Goal: Obtain resource: Download file/media

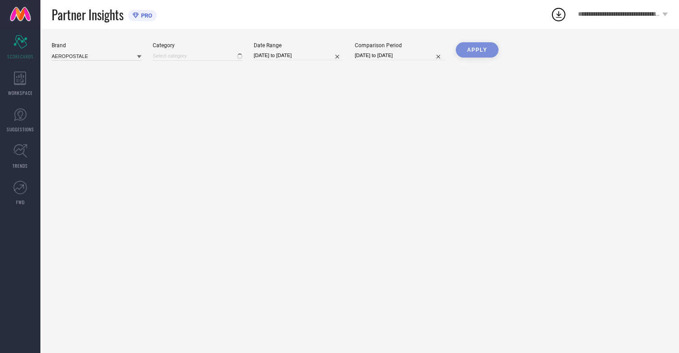
type input "All"
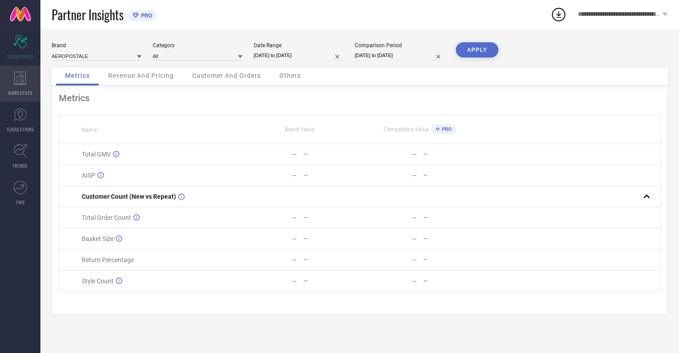
click at [20, 84] on icon at bounding box center [20, 77] width 12 height 13
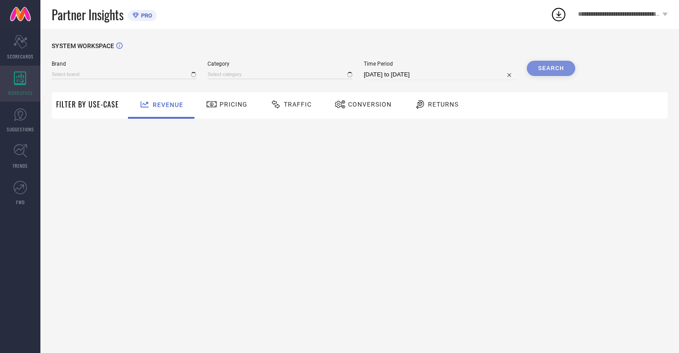
type input "AEROPOSTALE"
type input "All"
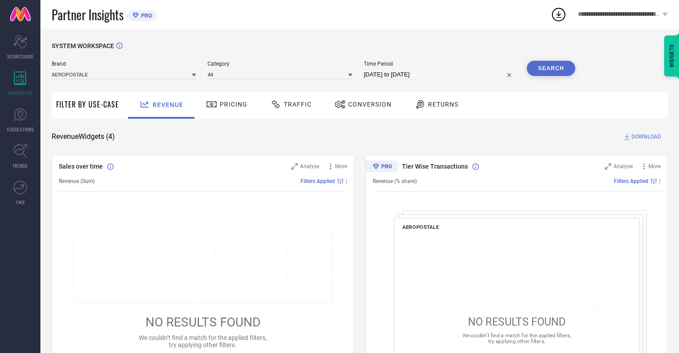
click at [367, 104] on span "Conversion" at bounding box center [370, 104] width 44 height 7
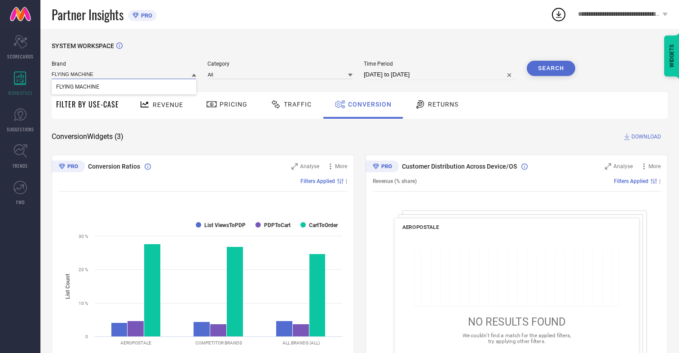
type input "FLYING MACHINE"
click at [77, 87] on span "FLYING MACHINE" at bounding box center [77, 87] width 43 height 6
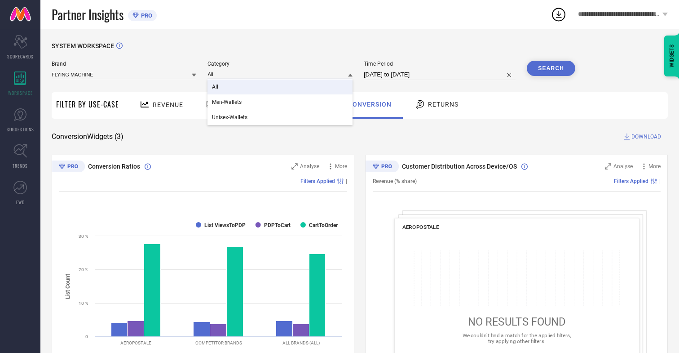
type input "All"
click at [216, 87] on span "All" at bounding box center [215, 87] width 6 height 6
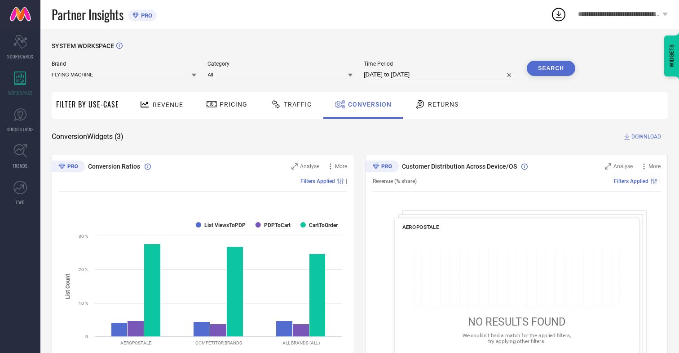
click at [441, 75] on input "[DATE] to [DATE]" at bounding box center [440, 74] width 152 height 11
select select "6"
select select "2025"
select select "7"
select select "2025"
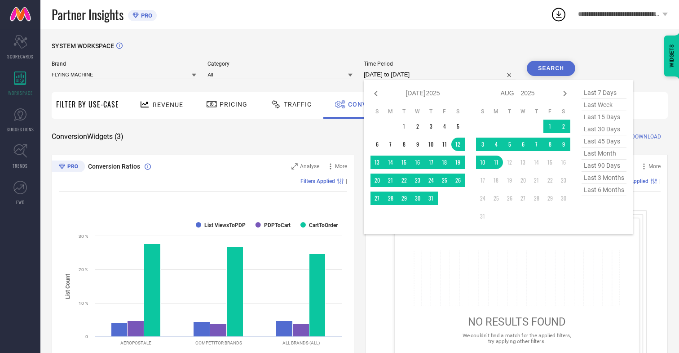
click at [498, 163] on td "11" at bounding box center [495, 161] width 13 height 13
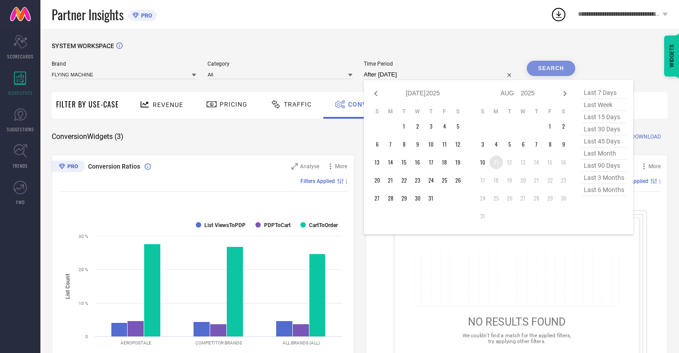
type input "11-08-2025 to 11-08-2025"
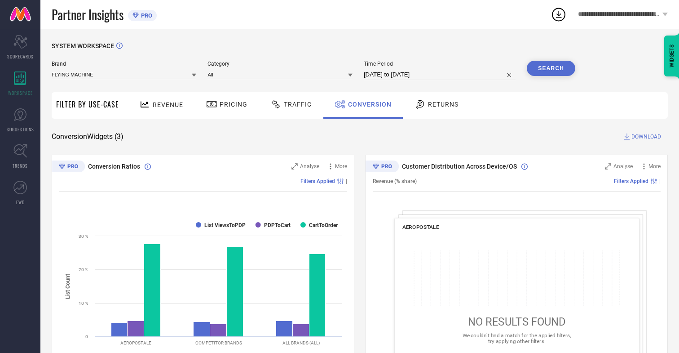
click at [551, 68] on button "Search" at bounding box center [551, 68] width 49 height 15
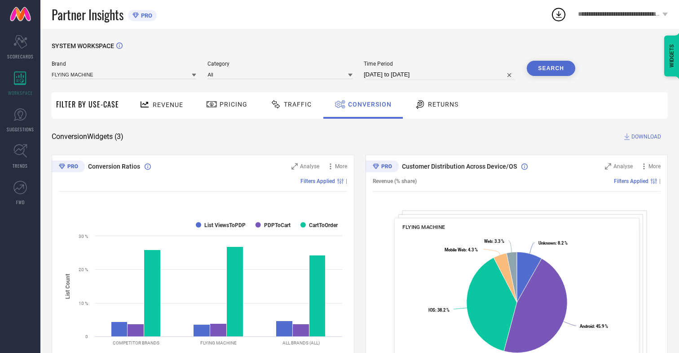
click at [646, 137] on span "DOWNLOAD" at bounding box center [646, 136] width 30 height 9
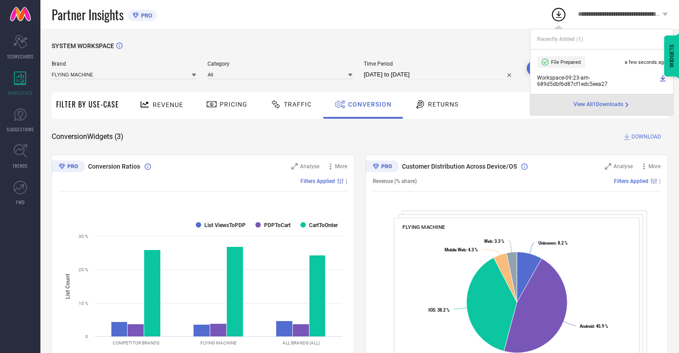
click at [367, 104] on span "Conversion" at bounding box center [370, 104] width 44 height 7
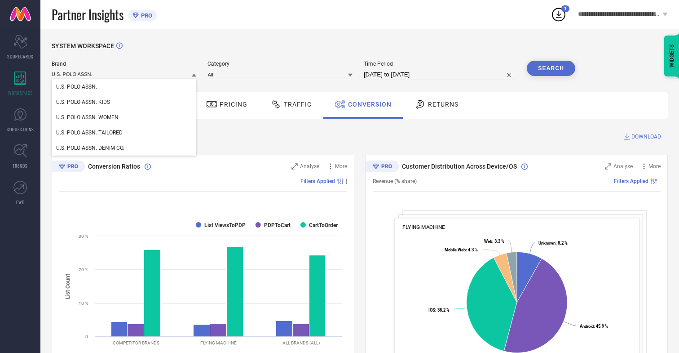
type input "U.S. POLO ASSN."
click at [76, 87] on span "U.S. POLO ASSN." at bounding box center [76, 87] width 41 height 6
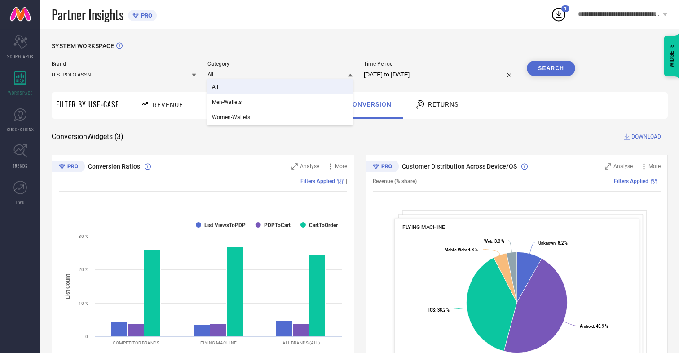
type input "All"
click at [216, 87] on span "All" at bounding box center [215, 87] width 6 height 6
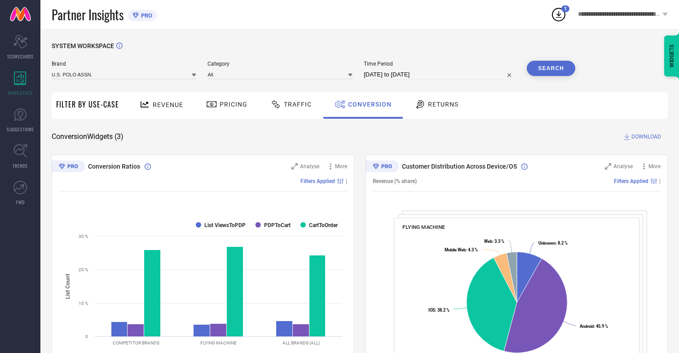
click at [551, 68] on button "Search" at bounding box center [551, 68] width 49 height 15
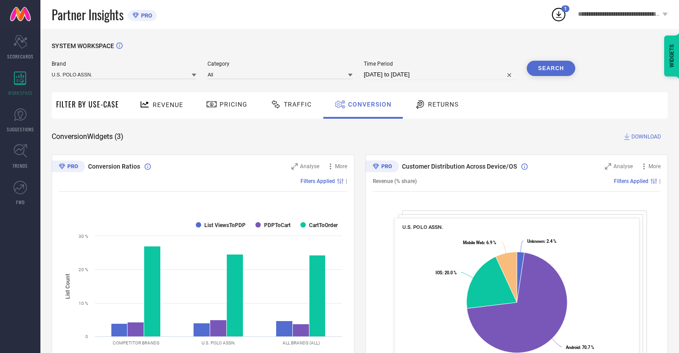
click at [646, 137] on span "DOWNLOAD" at bounding box center [646, 136] width 30 height 9
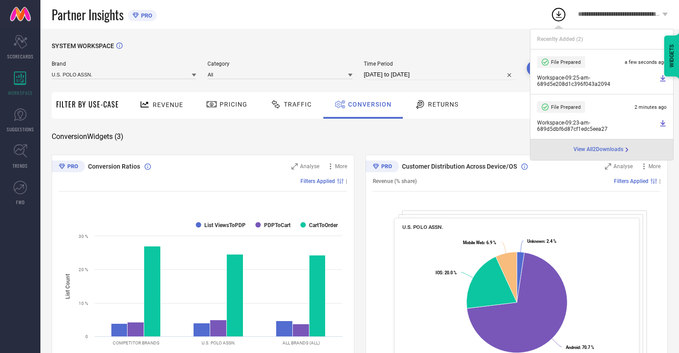
click at [367, 104] on span "Conversion" at bounding box center [370, 104] width 44 height 7
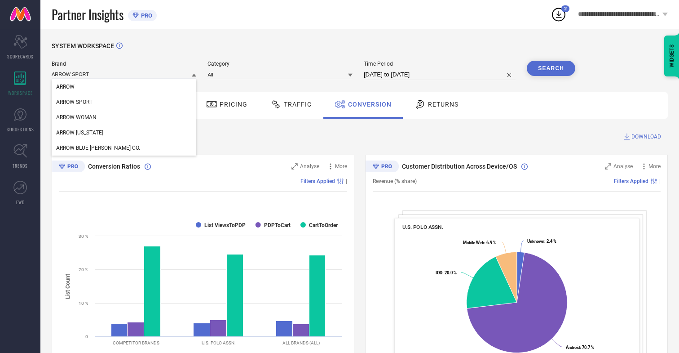
type input "ARROW SPORT"
click at [74, 102] on span "ARROW SPORT" at bounding box center [74, 102] width 36 height 6
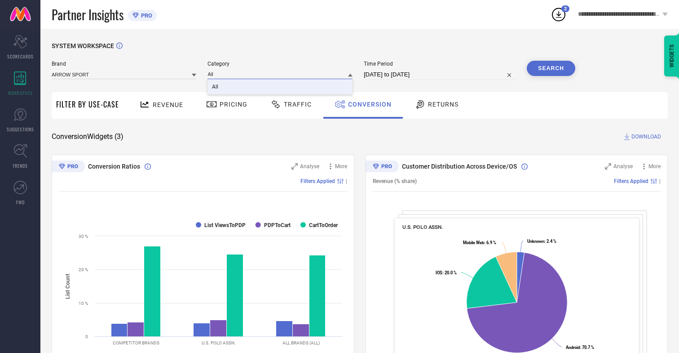
type input "All"
click at [216, 87] on span "All" at bounding box center [215, 87] width 6 height 6
click at [551, 68] on button "Search" at bounding box center [551, 68] width 49 height 15
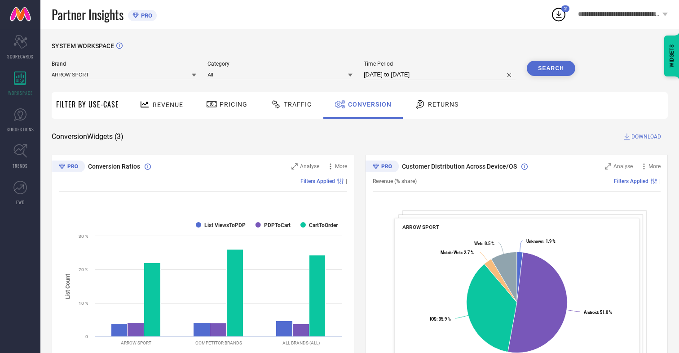
click at [646, 137] on span "DOWNLOAD" at bounding box center [646, 136] width 30 height 9
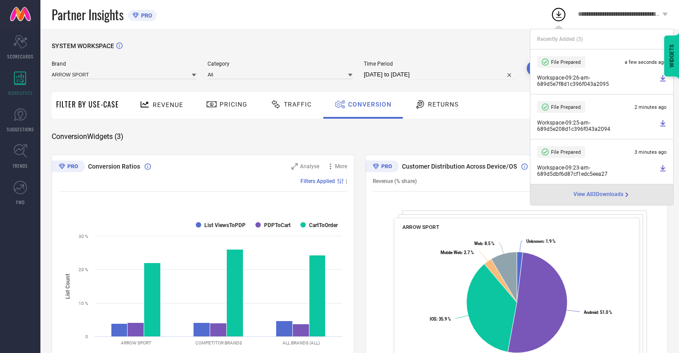
click at [367, 104] on span "Conversion" at bounding box center [370, 104] width 44 height 7
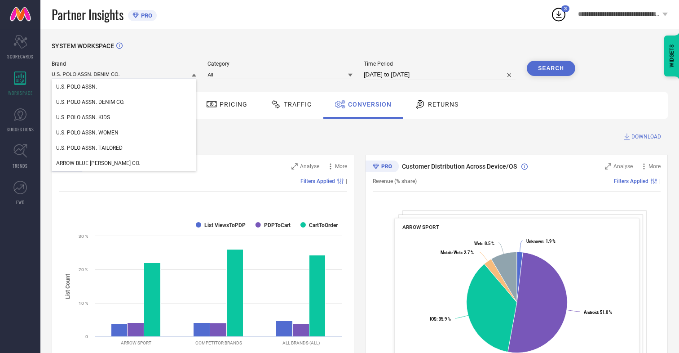
type input "U.S. POLO ASSN. DENIM CO."
click at [90, 102] on span "U.S. POLO ASSN. DENIM CO." at bounding box center [90, 102] width 68 height 6
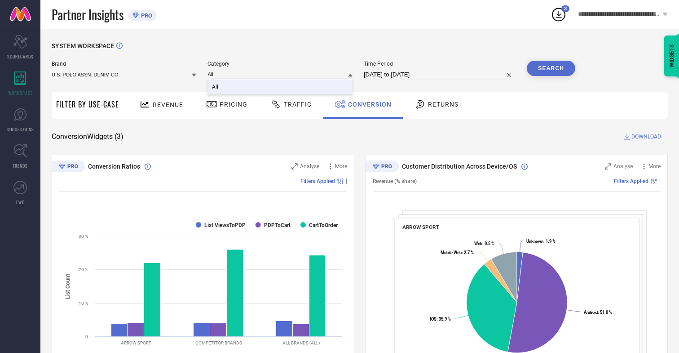
type input "All"
click at [216, 87] on span "All" at bounding box center [215, 87] width 6 height 6
click at [551, 68] on button "Search" at bounding box center [551, 68] width 49 height 15
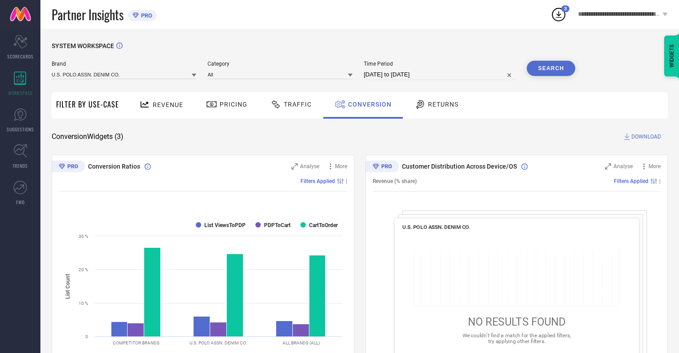
click at [646, 137] on span "DOWNLOAD" at bounding box center [646, 136] width 30 height 9
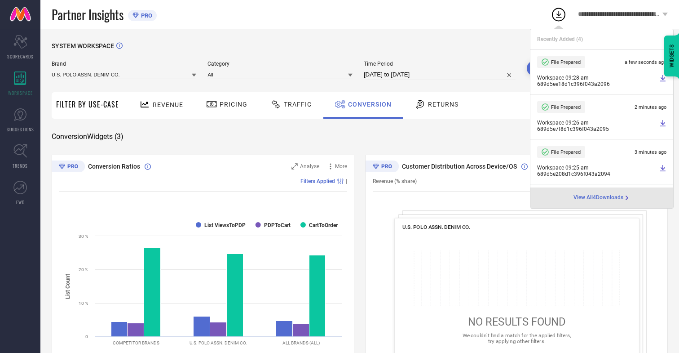
click at [367, 104] on span "Conversion" at bounding box center [370, 104] width 44 height 7
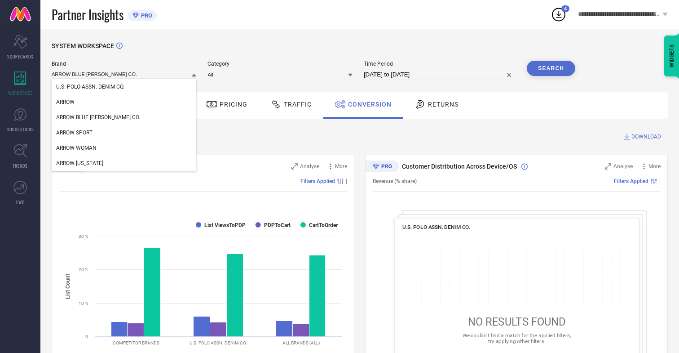
type input "ARROW BLUE JEAN CO."
click at [84, 118] on span "ARROW BLUE JEAN CO." at bounding box center [98, 117] width 84 height 6
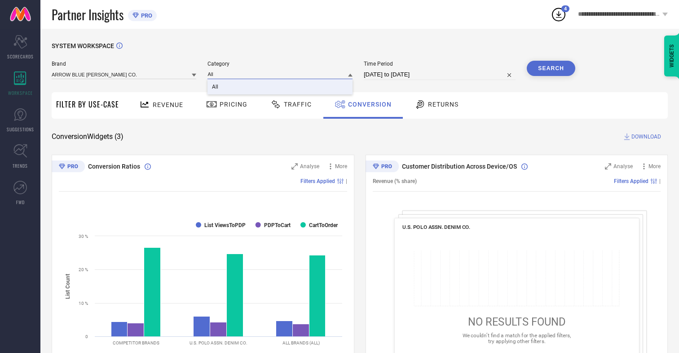
type input "All"
click at [216, 87] on span "All" at bounding box center [215, 87] width 6 height 6
click at [551, 68] on button "Search" at bounding box center [551, 68] width 49 height 15
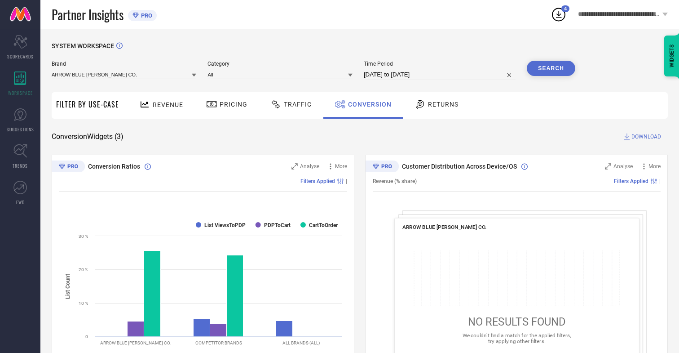
click at [646, 137] on span "DOWNLOAD" at bounding box center [646, 136] width 30 height 9
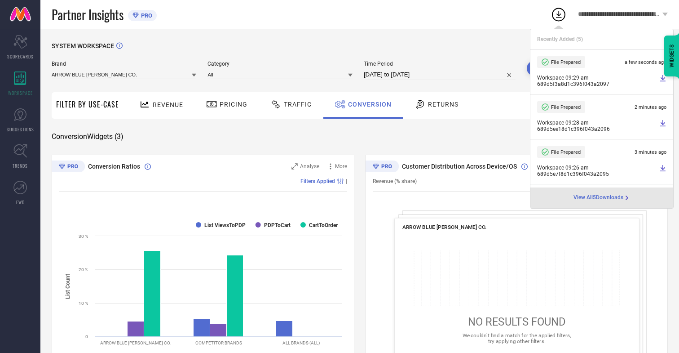
click at [367, 104] on span "Conversion" at bounding box center [370, 104] width 44 height 7
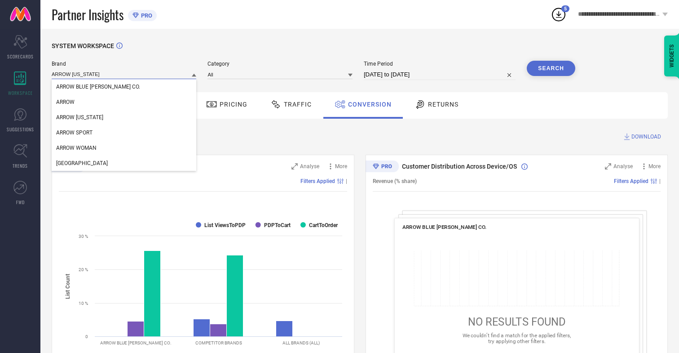
type input "ARROW NEW YORK"
click at [79, 118] on span "ARROW NEW YORK" at bounding box center [79, 117] width 47 height 6
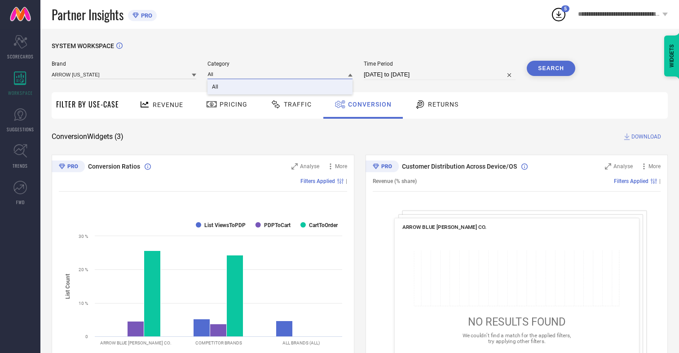
type input "All"
click at [216, 87] on span "All" at bounding box center [215, 87] width 6 height 6
click at [551, 68] on button "Search" at bounding box center [551, 68] width 49 height 15
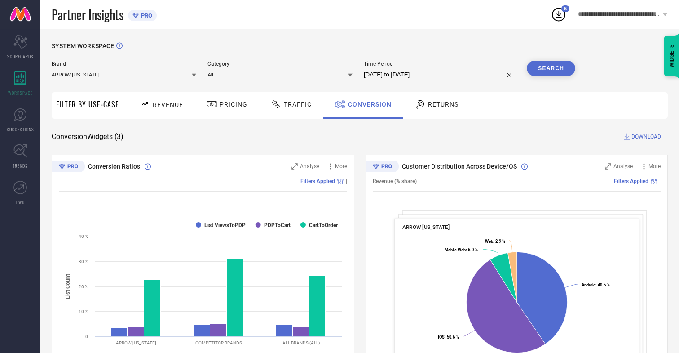
click at [646, 137] on span "DOWNLOAD" at bounding box center [646, 136] width 30 height 9
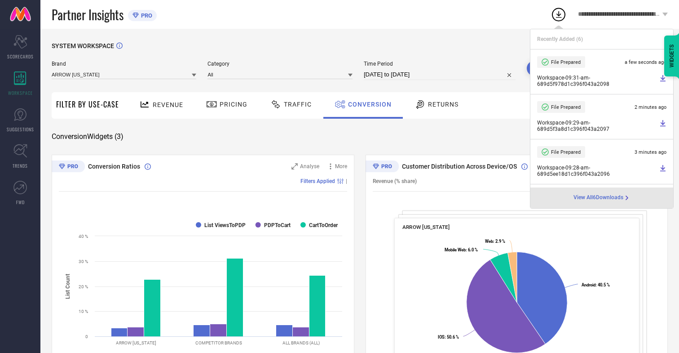
click at [367, 104] on span "Conversion" at bounding box center [370, 104] width 44 height 7
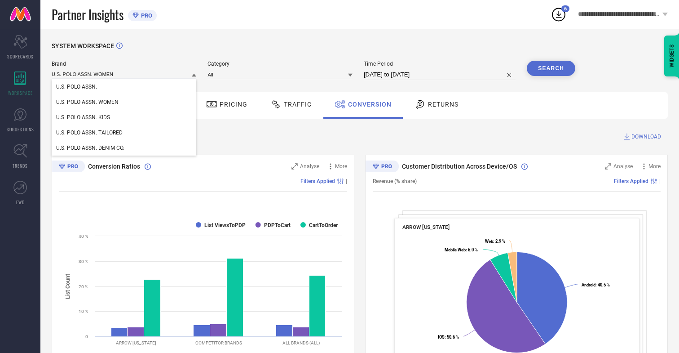
type input "U.S. POLO ASSN. WOMEN"
click at [87, 102] on span "U.S. POLO ASSN. WOMEN" at bounding box center [87, 102] width 62 height 6
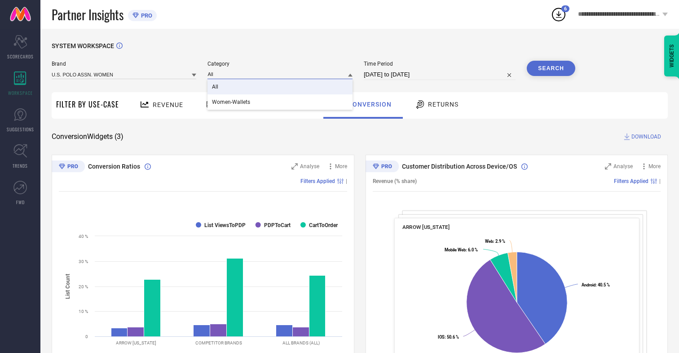
type input "All"
click at [216, 87] on span "All" at bounding box center [215, 87] width 6 height 6
click at [551, 68] on button "Search" at bounding box center [551, 68] width 49 height 15
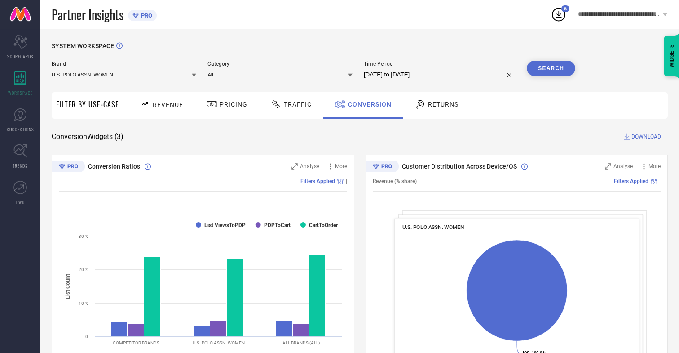
click at [646, 137] on span "DOWNLOAD" at bounding box center [646, 136] width 30 height 9
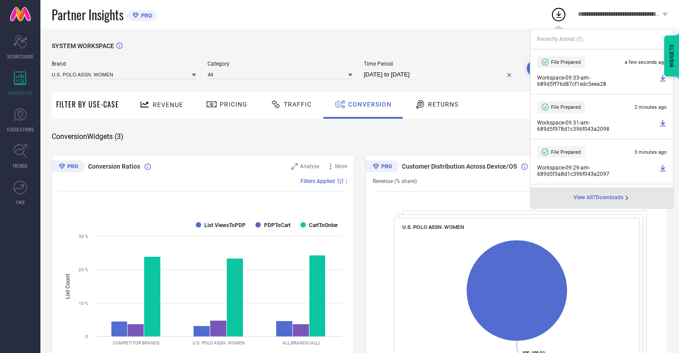
click at [367, 104] on span "Conversion" at bounding box center [370, 104] width 44 height 7
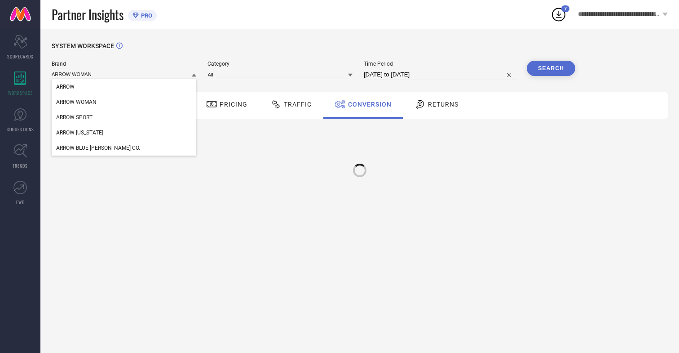
type input "ARROW WOMAN"
click at [76, 102] on span "ARROW WOMAN" at bounding box center [76, 102] width 40 height 6
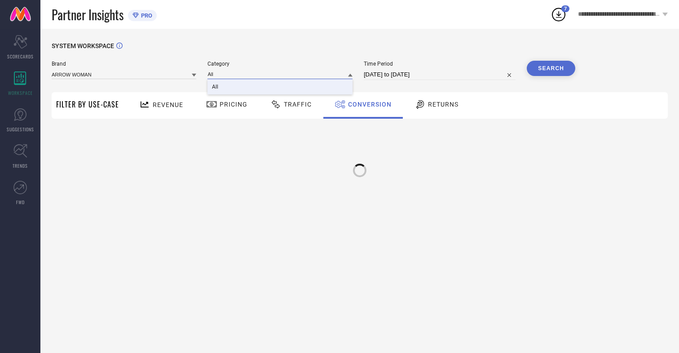
type input "All"
click at [216, 87] on span "All" at bounding box center [215, 87] width 6 height 6
click at [551, 68] on button "Search" at bounding box center [551, 68] width 49 height 15
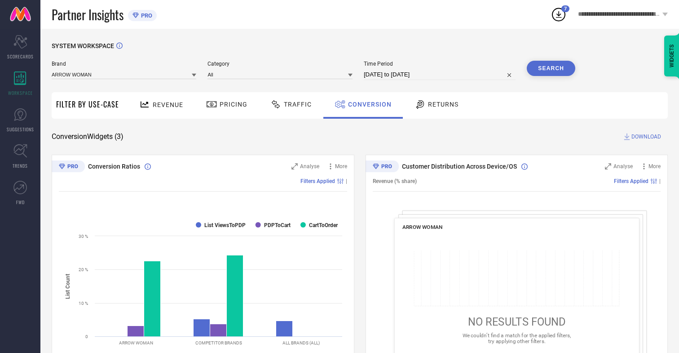
click at [646, 137] on span "DOWNLOAD" at bounding box center [646, 136] width 30 height 9
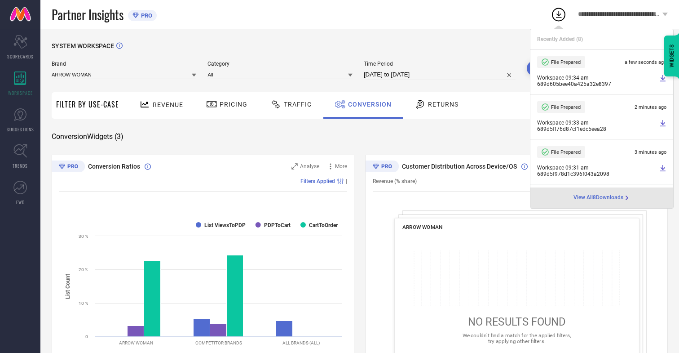
click at [367, 104] on span "Conversion" at bounding box center [370, 104] width 44 height 7
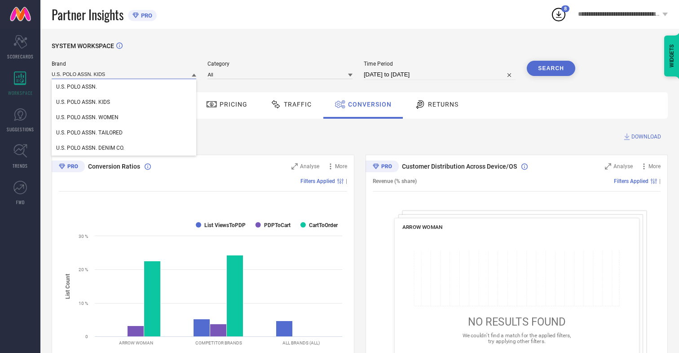
type input "U.S. POLO ASSN. KIDS"
click at [83, 102] on span "U.S. POLO ASSN. KIDS" at bounding box center [83, 102] width 54 height 6
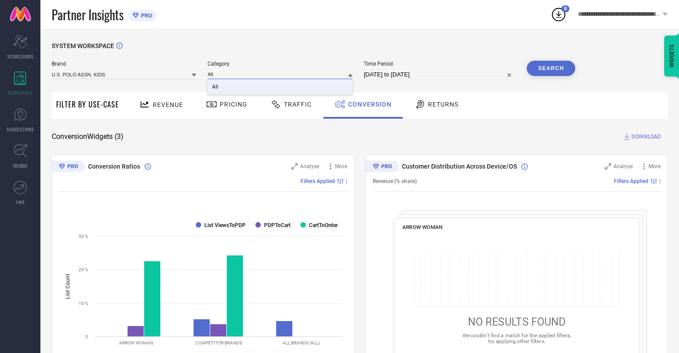
type input "All"
click at [216, 87] on span "All" at bounding box center [215, 87] width 6 height 6
click at [551, 68] on button "Search" at bounding box center [551, 68] width 49 height 15
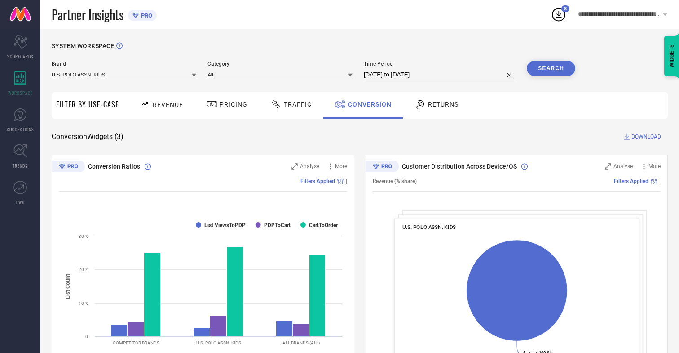
click at [646, 137] on span "DOWNLOAD" at bounding box center [646, 136] width 30 height 9
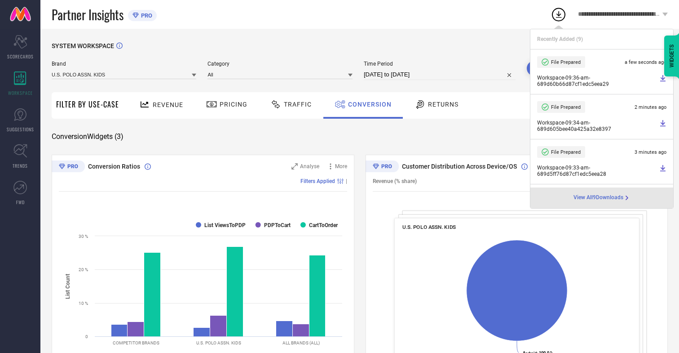
click at [367, 104] on span "Conversion" at bounding box center [370, 104] width 44 height 7
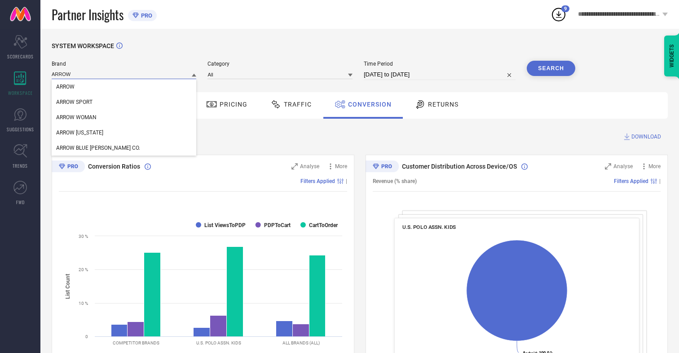
type input "ARROW"
click at [65, 87] on span "ARROW" at bounding box center [65, 87] width 18 height 6
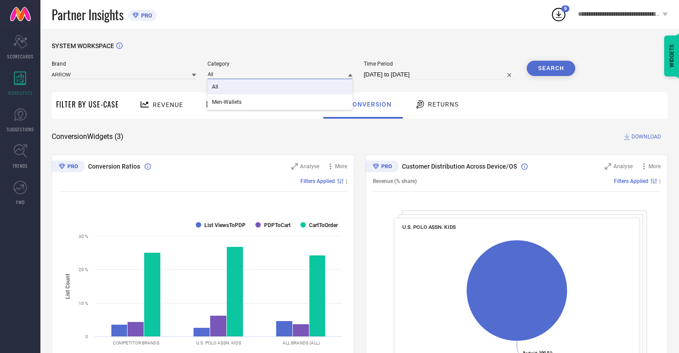
type input "All"
click at [216, 87] on span "All" at bounding box center [215, 87] width 6 height 6
click at [551, 68] on button "Search" at bounding box center [551, 68] width 49 height 15
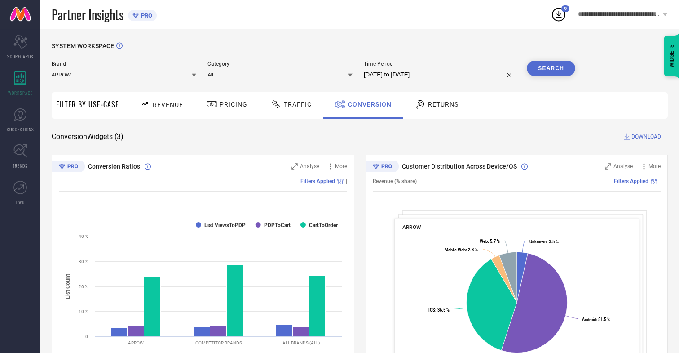
click at [646, 137] on span "DOWNLOAD" at bounding box center [646, 136] width 30 height 9
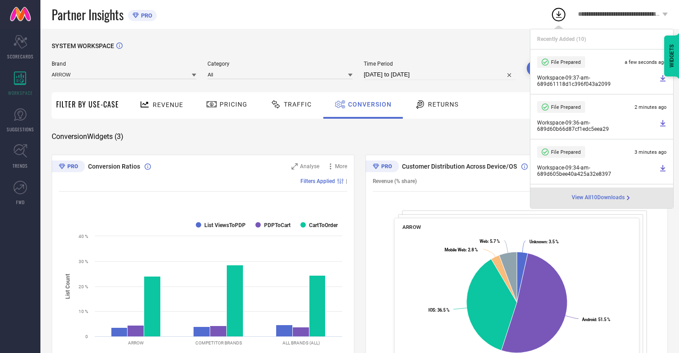
click at [367, 104] on span "Conversion" at bounding box center [370, 104] width 44 height 7
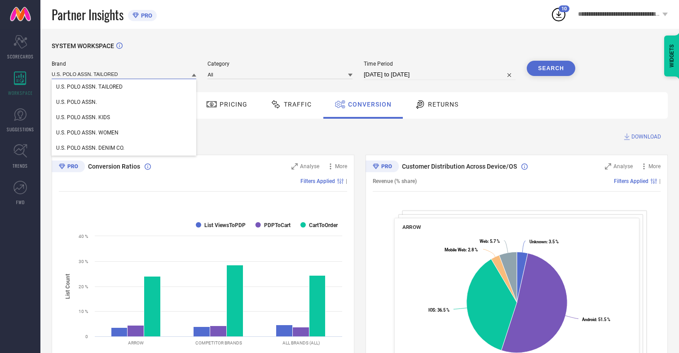
type input "U.S. POLO ASSN. TAILORED"
click at [89, 87] on span "U.S. POLO ASSN. TAILORED" at bounding box center [89, 87] width 66 height 6
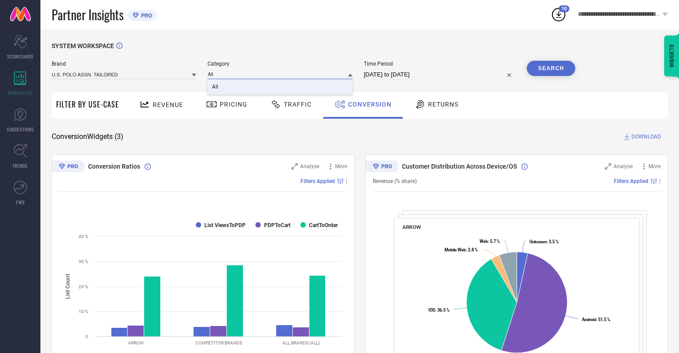
type input "All"
click at [216, 87] on span "All" at bounding box center [215, 87] width 6 height 6
click at [551, 68] on button "Search" at bounding box center [551, 68] width 49 height 15
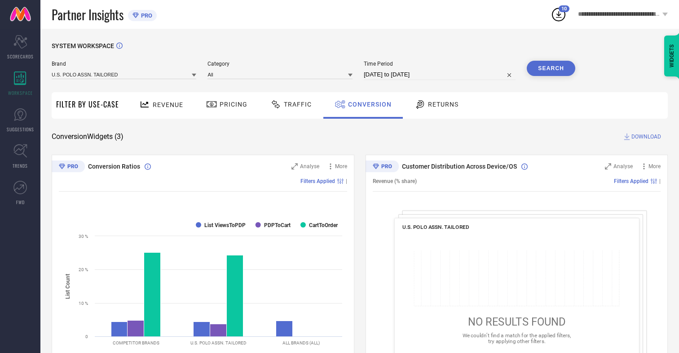
click at [646, 137] on span "DOWNLOAD" at bounding box center [646, 136] width 30 height 9
